Goal: Task Accomplishment & Management: Use online tool/utility

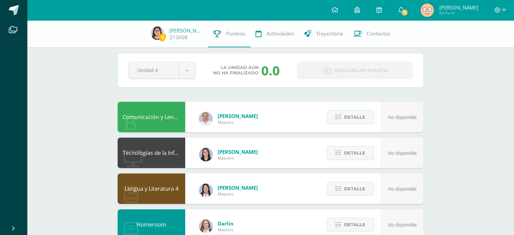
scroll to position [5, 0]
click at [299, 115] on div "Comunicación y Lenguaje L3 Inglés 4 Diana Marroquin Maestro No disponible Detal…" at bounding box center [271, 116] width 306 height 30
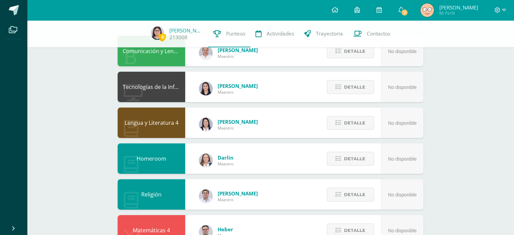
scroll to position [0, 0]
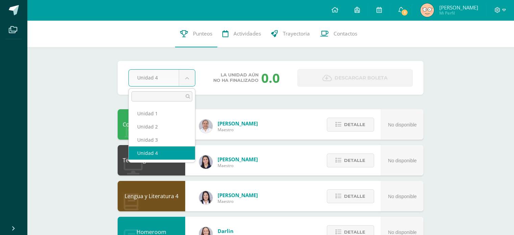
select select "Unidad 3"
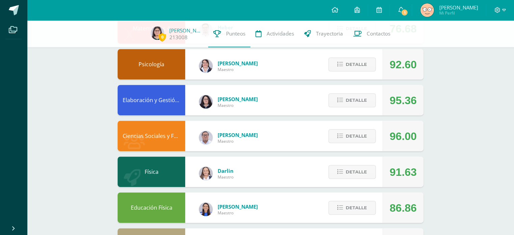
scroll to position [259, 0]
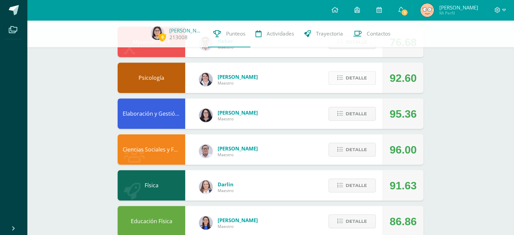
click at [373, 73] on button "Detalle" at bounding box center [351, 78] width 47 height 14
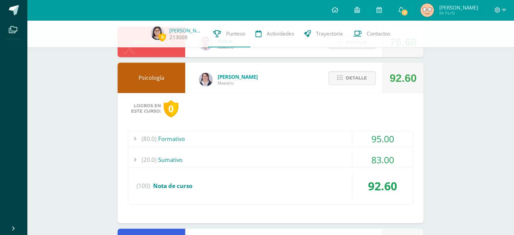
click at [262, 135] on div "(80.0) Formativo" at bounding box center [270, 138] width 285 height 15
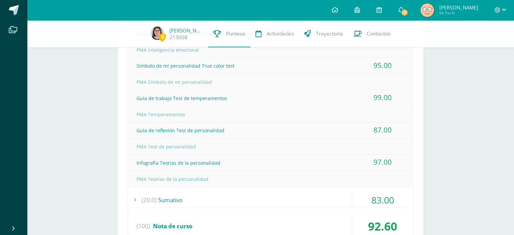
click at [223, 199] on div "(20.0) [GEOGRAPHIC_DATA]" at bounding box center [270, 199] width 285 height 15
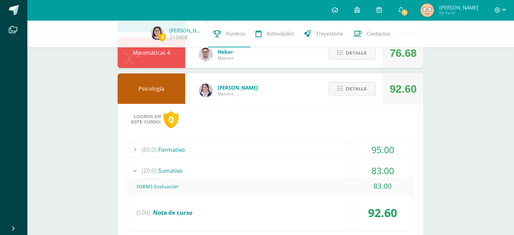
click at [257, 153] on div "(80.0) Formativo" at bounding box center [270, 149] width 285 height 15
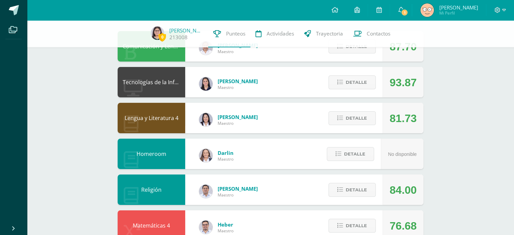
scroll to position [0, 0]
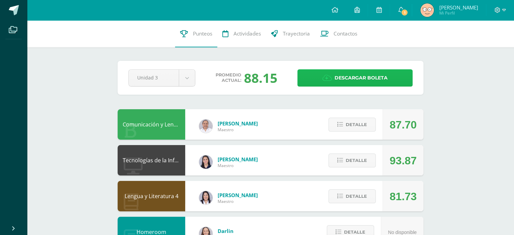
click at [389, 78] on link "Descargar boleta" at bounding box center [354, 77] width 115 height 17
